Goal: Transaction & Acquisition: Subscribe to service/newsletter

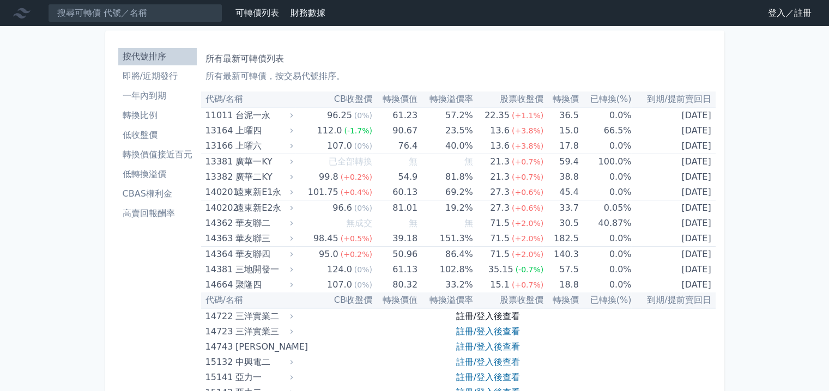
click at [512, 314] on link "註冊/登入後查看" at bounding box center [488, 316] width 64 height 10
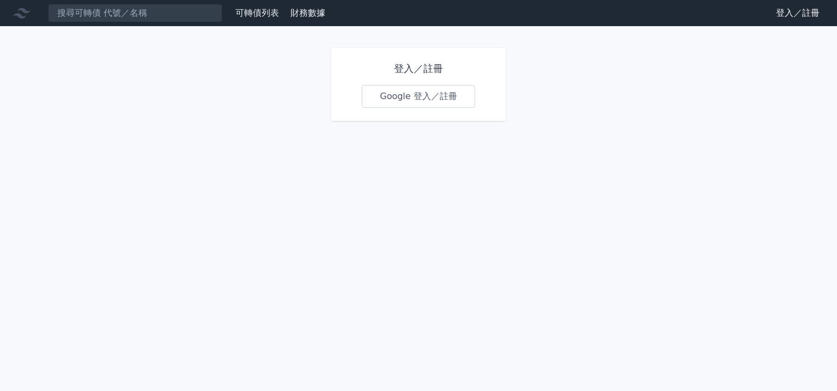
click at [435, 89] on link "Google 登入／註冊" at bounding box center [418, 96] width 113 height 23
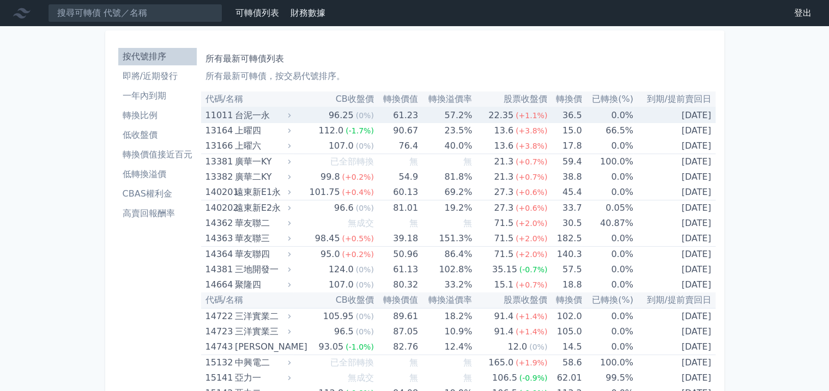
click at [247, 112] on div "台泥一永" at bounding box center [262, 115] width 54 height 15
